Goal: Find contact information: Find contact information

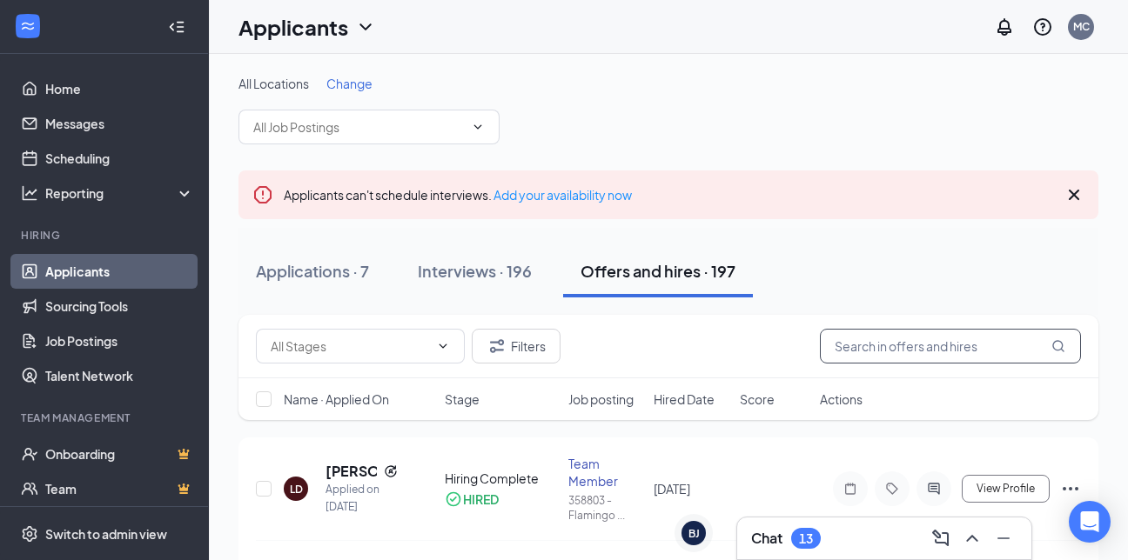
click at [925, 345] on input "text" at bounding box center [950, 346] width 261 height 35
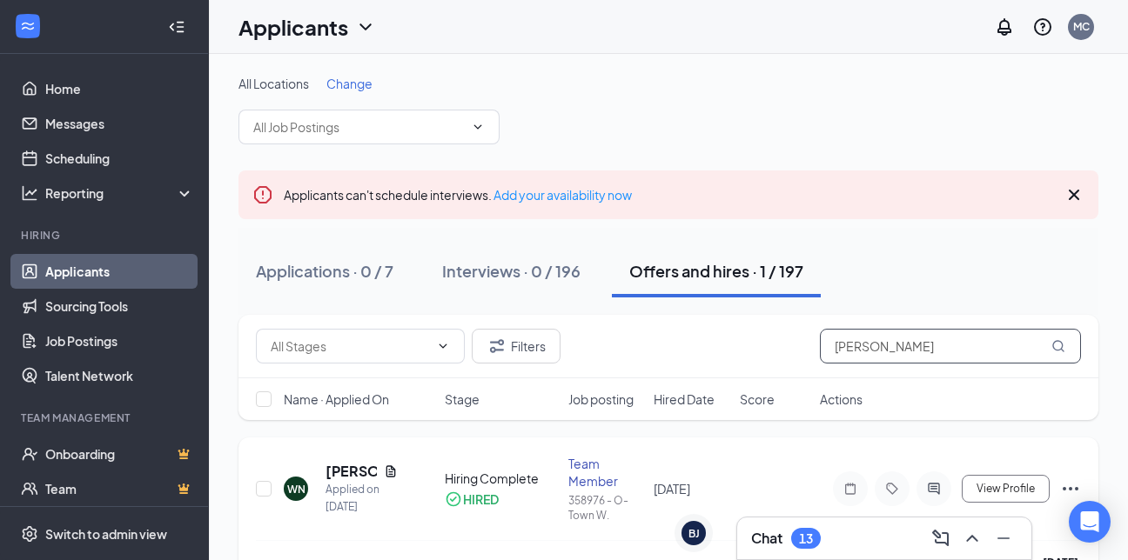
scroll to position [44, 0]
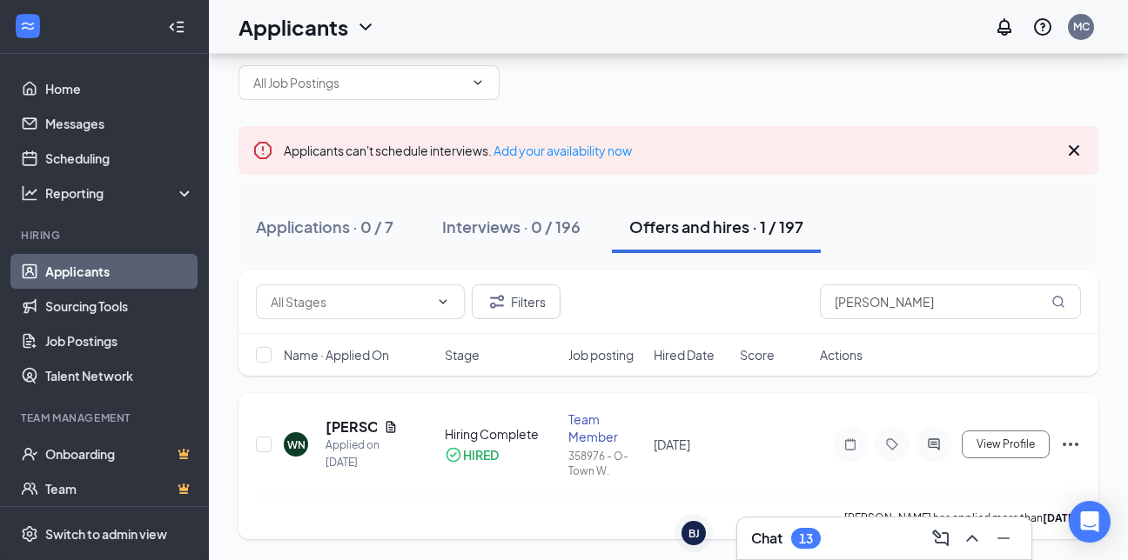
click at [349, 428] on h5 "[PERSON_NAME]" at bounding box center [350, 427] width 51 height 19
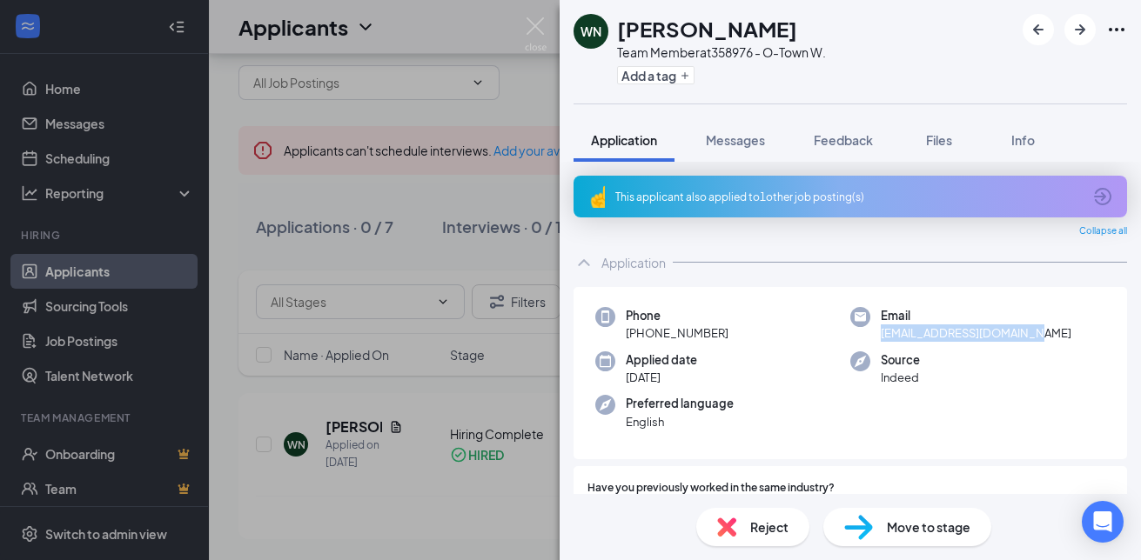
drag, startPoint x: 877, startPoint y: 335, endPoint x: 1069, endPoint y: 336, distance: 191.4
click at [1069, 336] on div "Email [EMAIL_ADDRESS][DOMAIN_NAME]" at bounding box center [977, 325] width 255 height 36
drag, startPoint x: 1069, startPoint y: 336, endPoint x: 1014, endPoint y: 336, distance: 54.8
copy span "[EMAIL_ADDRESS][DOMAIN_NAME]"
click at [424, 404] on div "WN [PERSON_NAME] Team Member at 358976 - O-Town W. Add a tag Application Messag…" at bounding box center [570, 280] width 1141 height 560
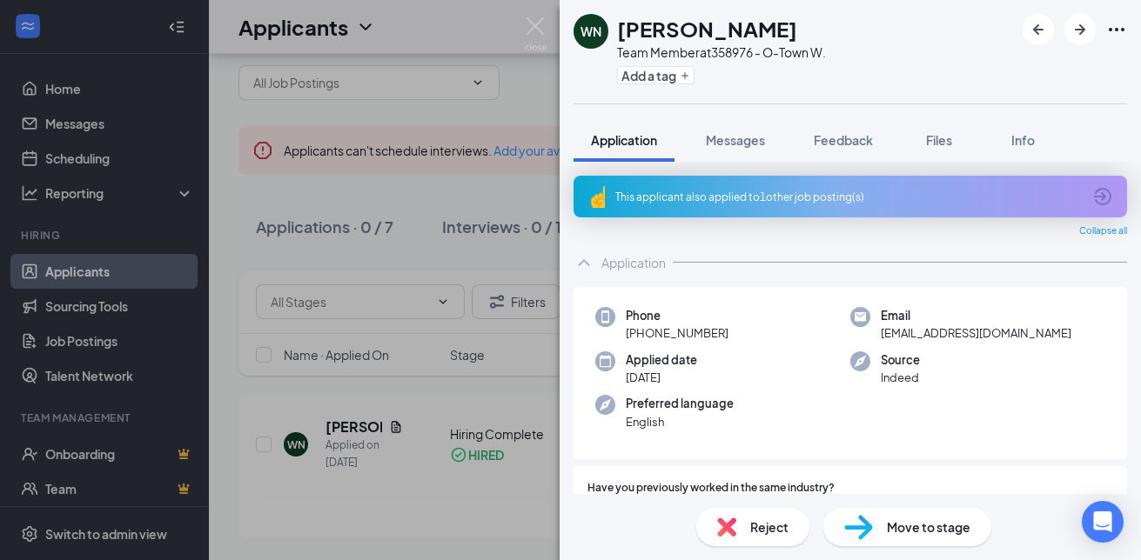
drag, startPoint x: 447, startPoint y: 398, endPoint x: 682, endPoint y: 290, distance: 258.5
click at [448, 398] on div "WN [PERSON_NAME] Team Member at 358976 - O-Town W. Add a tag Application Messag…" at bounding box center [570, 280] width 1141 height 560
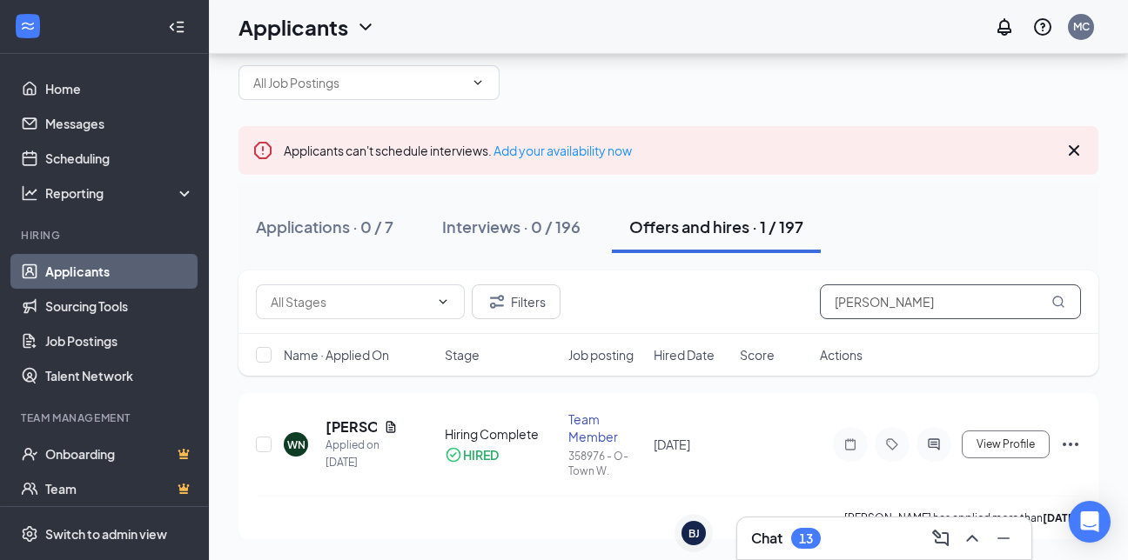
drag, startPoint x: 912, startPoint y: 305, endPoint x: 620, endPoint y: 312, distance: 292.4
click at [614, 314] on div "Filters [PERSON_NAME]" at bounding box center [668, 302] width 825 height 35
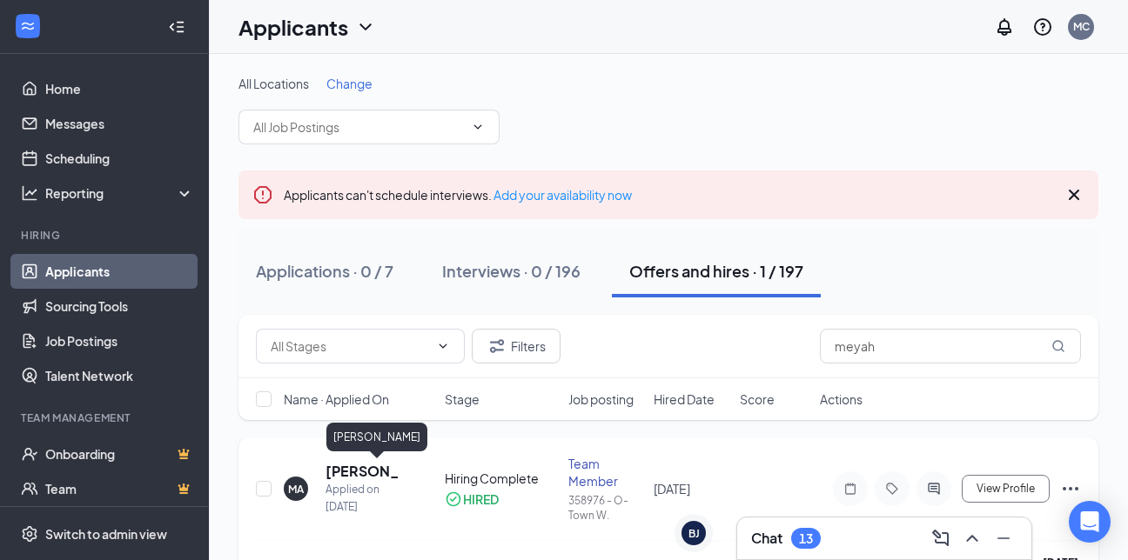
click at [351, 472] on h5 "[PERSON_NAME]" at bounding box center [361, 471] width 72 height 19
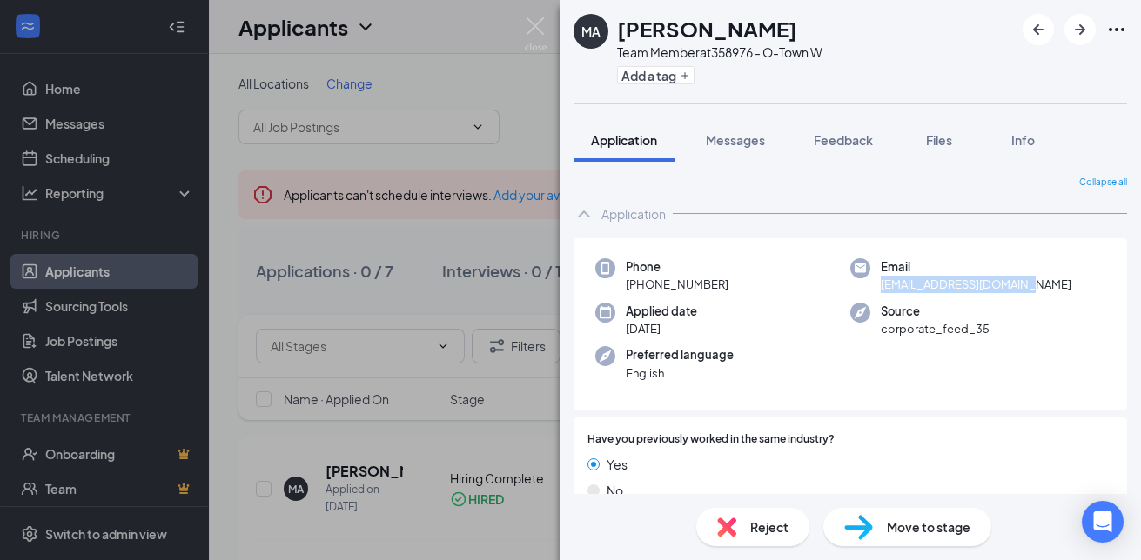
drag, startPoint x: 875, startPoint y: 285, endPoint x: 1093, endPoint y: 284, distance: 217.5
click at [1102, 283] on div "Phone [PHONE_NUMBER] Email [EMAIL_ADDRESS][DOMAIN_NAME] Applied date [DATE] Sou…" at bounding box center [849, 324] width 553 height 173
drag, startPoint x: 1093, startPoint y: 284, endPoint x: 984, endPoint y: 289, distance: 108.9
copy span "[EMAIL_ADDRESS][DOMAIN_NAME]"
click at [450, 437] on div "MA [PERSON_NAME] Team Member at 358976 - O-Town W. Add a tag Application Messag…" at bounding box center [570, 280] width 1141 height 560
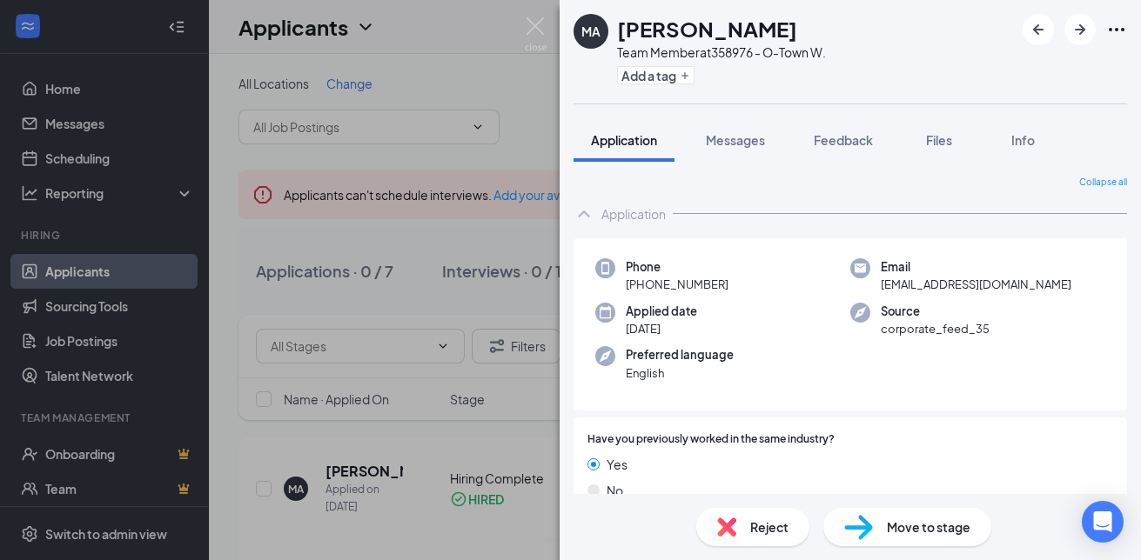
click at [450, 437] on div "MA [PERSON_NAME] Team Member at 358976 - O-Town W. Add a tag Application Messag…" at bounding box center [570, 280] width 1141 height 560
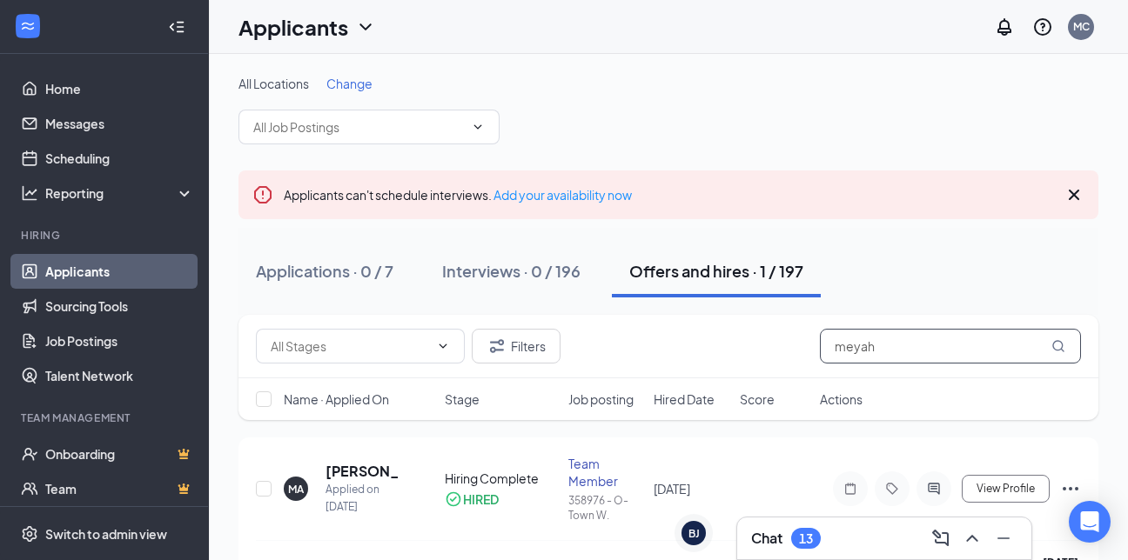
drag, startPoint x: 881, startPoint y: 344, endPoint x: 719, endPoint y: 366, distance: 163.4
click at [719, 366] on div "Filters meyah" at bounding box center [668, 347] width 860 height 64
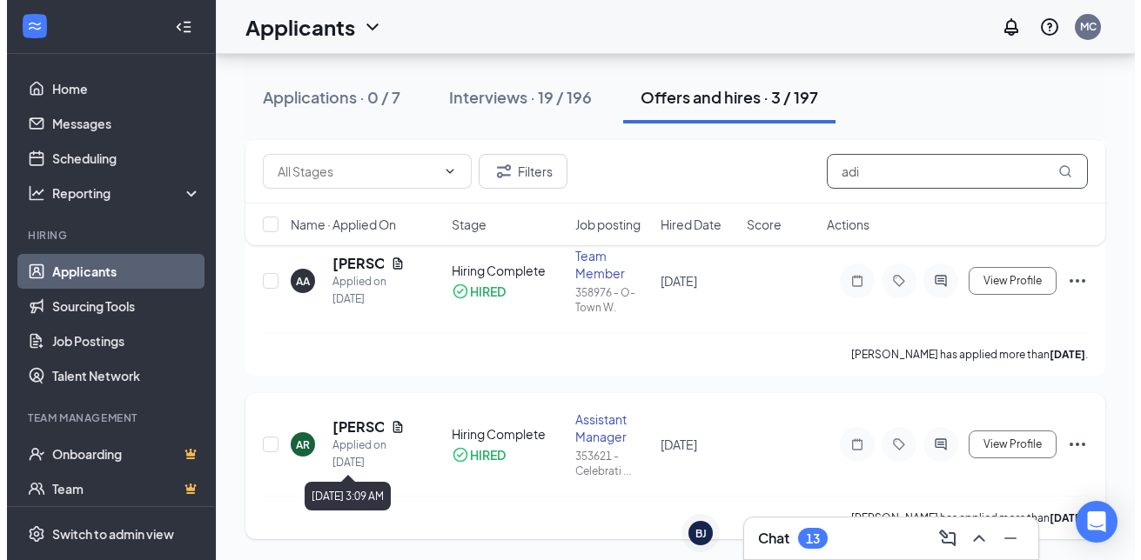
scroll to position [208, 0]
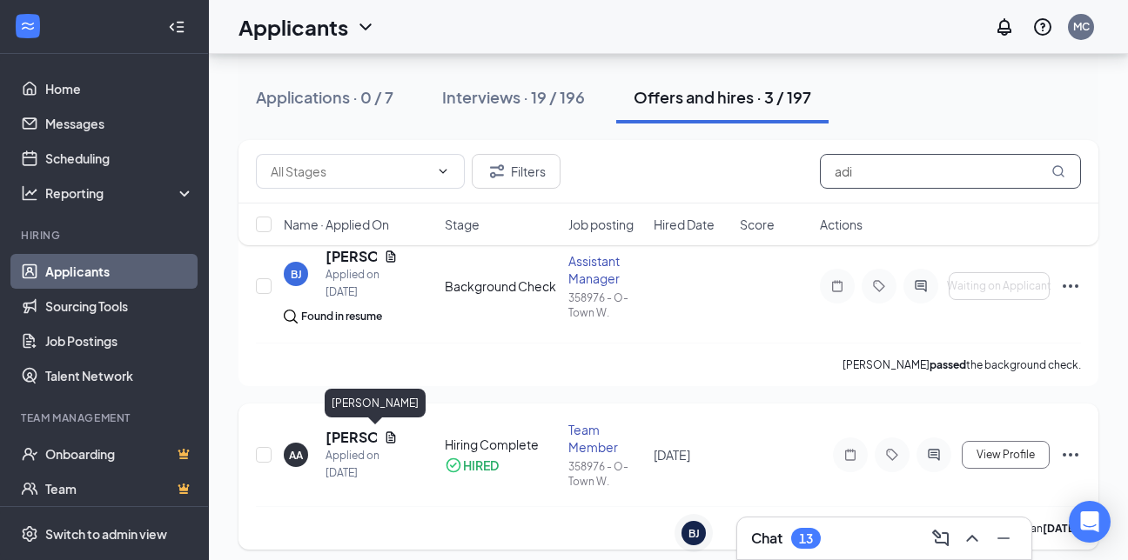
type input "adi"
click at [344, 433] on h5 "[PERSON_NAME]" at bounding box center [350, 437] width 51 height 19
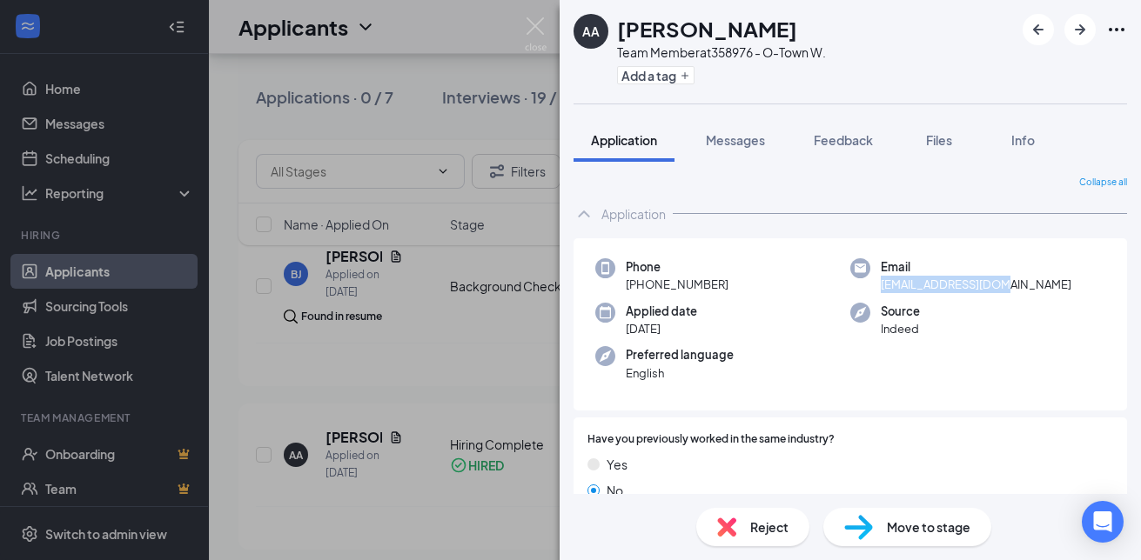
drag, startPoint x: 874, startPoint y: 284, endPoint x: 1013, endPoint y: 282, distance: 138.4
click at [1014, 281] on div "Email [EMAIL_ADDRESS][DOMAIN_NAME]" at bounding box center [977, 276] width 255 height 36
drag, startPoint x: 1013, startPoint y: 282, endPoint x: 973, endPoint y: 284, distance: 40.1
copy span "[EMAIL_ADDRESS][DOMAIN_NAME]"
